Goal: Obtain resource: Download file/media

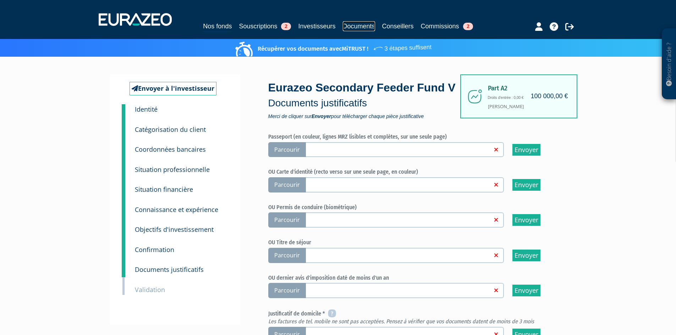
click at [358, 22] on link "Documents" at bounding box center [359, 26] width 32 height 10
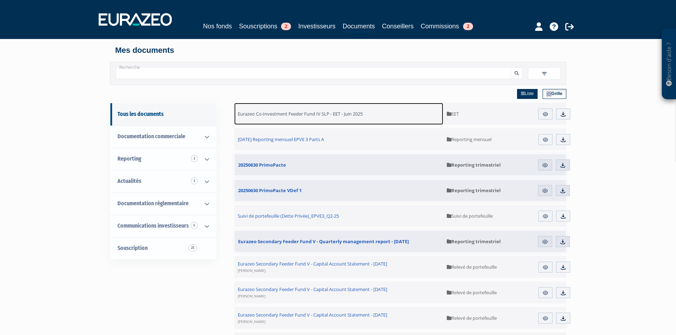
click at [343, 116] on span "Eurazeo Co-Investment Feeder Fund IV SLP - EET - Juin 2025" at bounding box center [300, 114] width 125 height 6
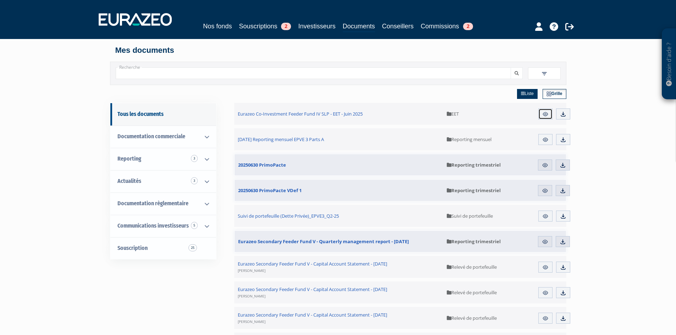
click at [549, 118] on link "Aperçu" at bounding box center [546, 114] width 14 height 11
click at [544, 136] on link "Aperçu" at bounding box center [546, 139] width 14 height 11
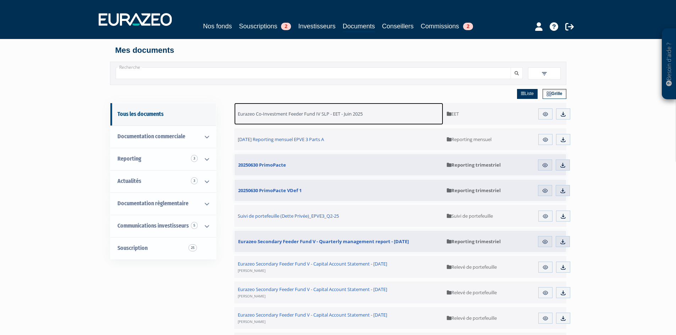
click at [339, 112] on span "Eurazeo Co-Investment Feeder Fund IV SLP - EET - Juin 2025" at bounding box center [300, 114] width 125 height 6
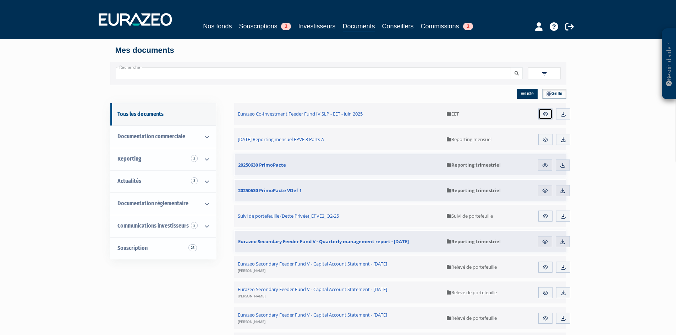
click at [542, 112] on link "Aperçu" at bounding box center [546, 114] width 14 height 11
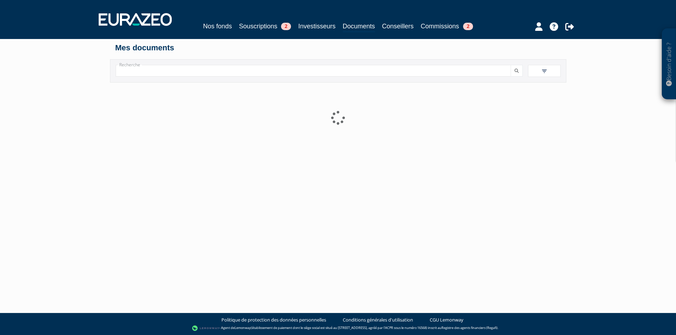
scroll to position [3, 0]
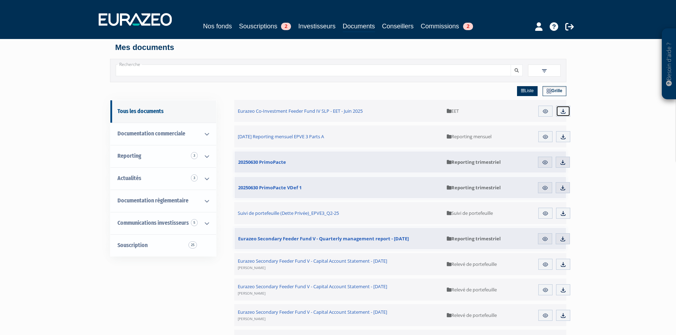
click at [562, 114] on img at bounding box center [563, 111] width 6 height 6
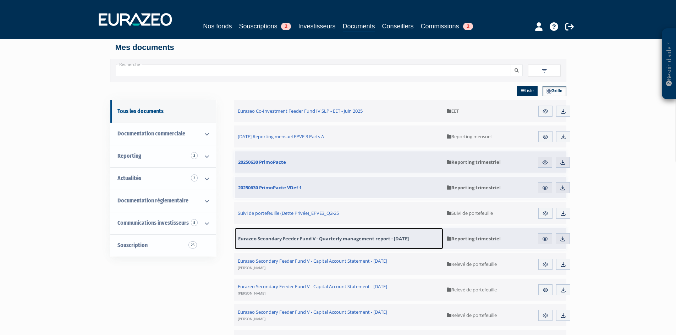
click at [396, 236] on span "Eurazeo Secondary Feeder Fund V - Quarterly management report - June 30th, 2025" at bounding box center [323, 239] width 171 height 6
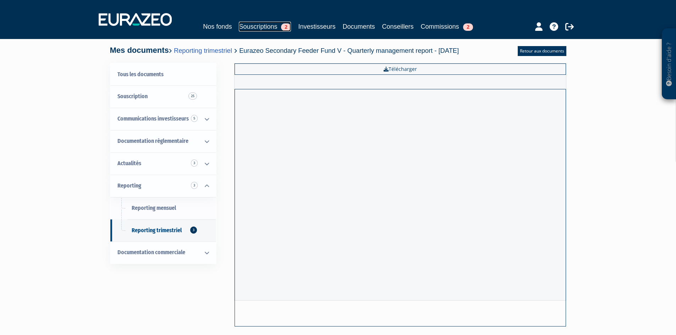
drag, startPoint x: 263, startPoint y: 26, endPoint x: 272, endPoint y: 30, distance: 9.7
click at [263, 26] on link "Souscriptions 2" at bounding box center [265, 27] width 52 height 10
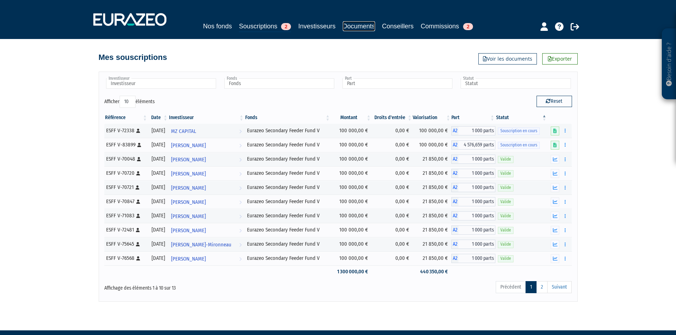
click at [365, 27] on link "Documents" at bounding box center [359, 26] width 32 height 10
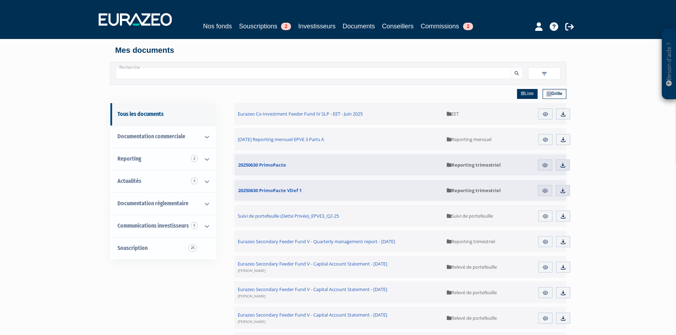
drag, startPoint x: 504, startPoint y: 219, endPoint x: 523, endPoint y: 219, distance: 18.8
click at [505, 219] on span "Suivi de portefeuille" at bounding box center [488, 216] width 83 height 22
click at [542, 215] on link "Aperçu" at bounding box center [546, 216] width 14 height 11
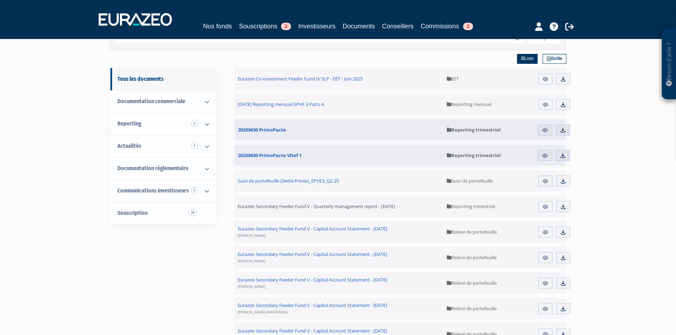
scroll to position [35, 0]
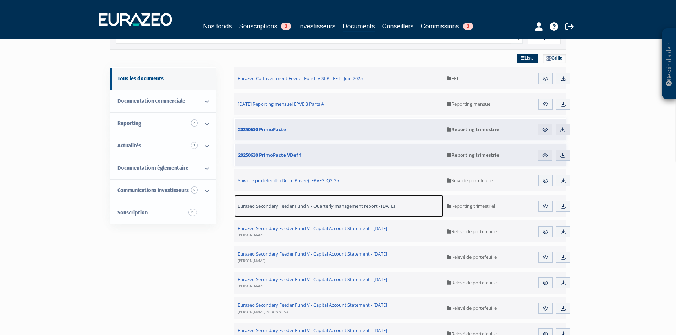
click at [342, 202] on link "Eurazeo Secondary Feeder Fund V - Quarterly management report - [DATE]" at bounding box center [338, 206] width 209 height 22
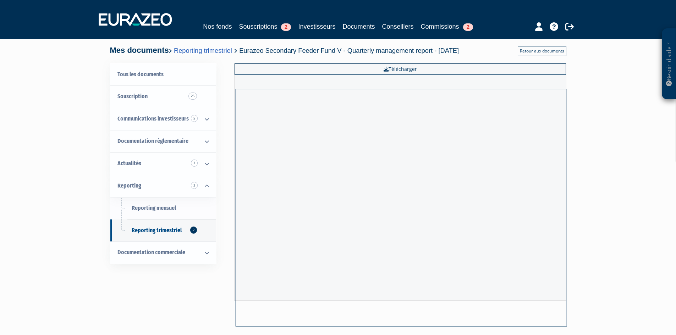
click at [550, 54] on link "Retour aux documents" at bounding box center [542, 51] width 49 height 10
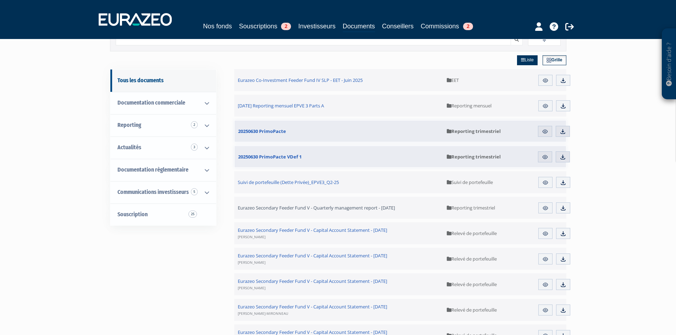
scroll to position [71, 0]
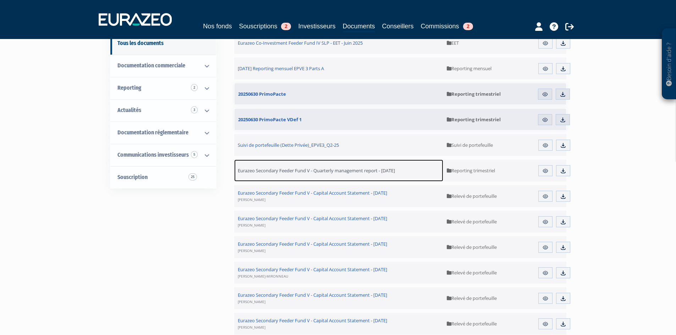
click at [296, 171] on span "Eurazeo Secondary Feeder Fund V - Quarterly management report - June 30th, 2025" at bounding box center [316, 171] width 157 height 6
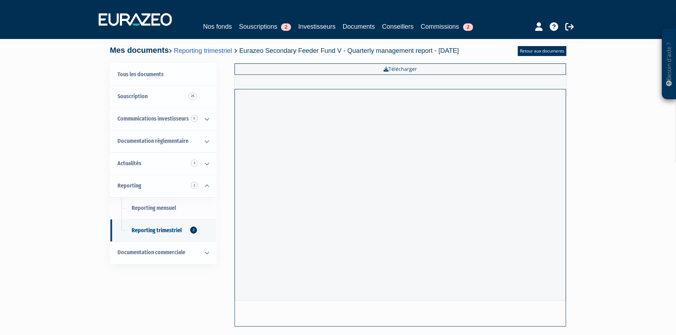
click at [598, 263] on div "Besoin d'aide ? × J'ai besoin d'aide Si vous avez une question à propos du fonc…" at bounding box center [338, 173] width 676 height 346
click at [133, 169] on link "Actualités 3" at bounding box center [163, 164] width 106 height 22
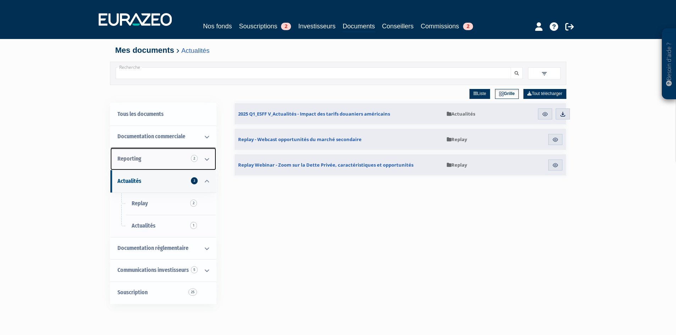
click at [148, 159] on link "Reporting 2" at bounding box center [163, 159] width 106 height 22
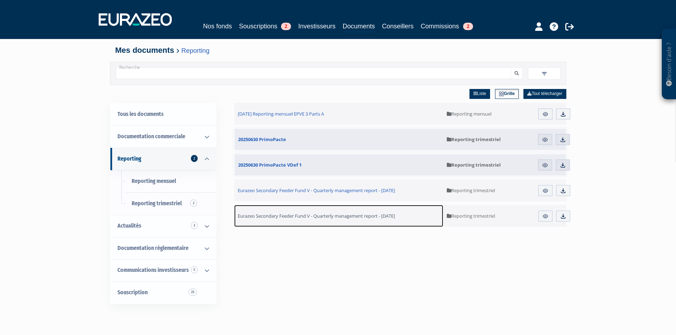
click at [341, 219] on span "Eurazeo Secondary Feeder Fund V - Quarterly management report - March 31st, 2025" at bounding box center [316, 216] width 157 height 6
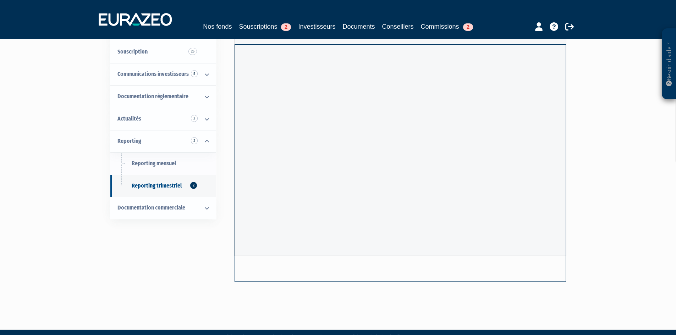
scroll to position [62, 0]
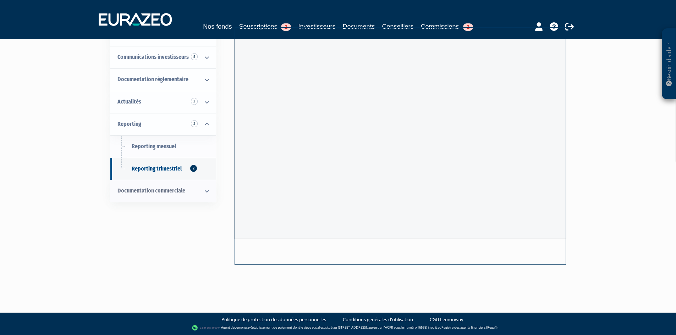
drag, startPoint x: 189, startPoint y: 204, endPoint x: 189, endPoint y: 197, distance: 7.8
click at [189, 204] on div "Tous les documents Souscription 25 Communications investisseurs 5 Relevé de por…" at bounding box center [338, 134] width 446 height 266
click at [189, 197] on link "Documentation commerciale" at bounding box center [163, 191] width 106 height 22
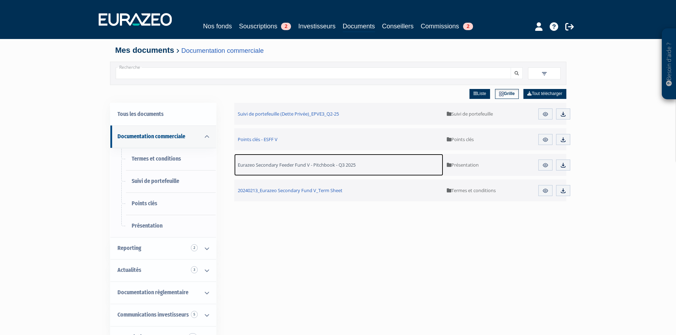
click at [336, 166] on span "Eurazeo Secondary Feeder Fund V - Pitchbook - Q3 2025" at bounding box center [297, 165] width 118 height 6
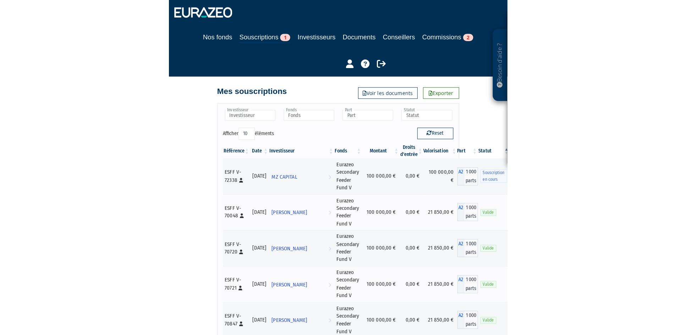
scroll to position [18, 0]
